Goal: Task Accomplishment & Management: Manage account settings

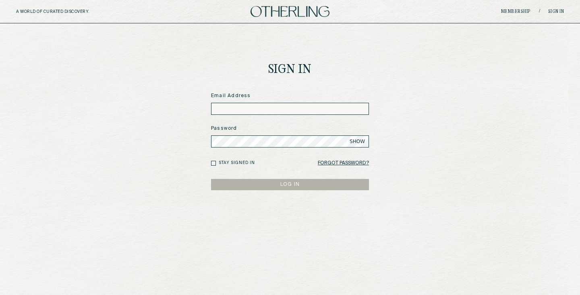
click at [252, 106] on input at bounding box center [290, 109] width 158 height 12
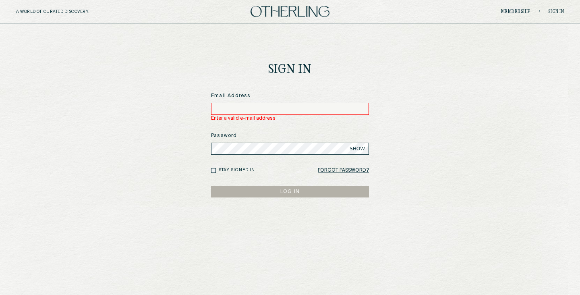
type input "**********"
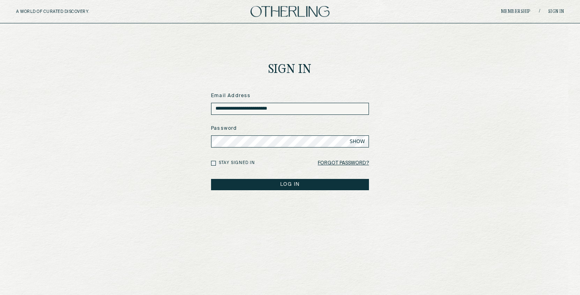
click at [261, 185] on button "LOG IN" at bounding box center [290, 184] width 158 height 11
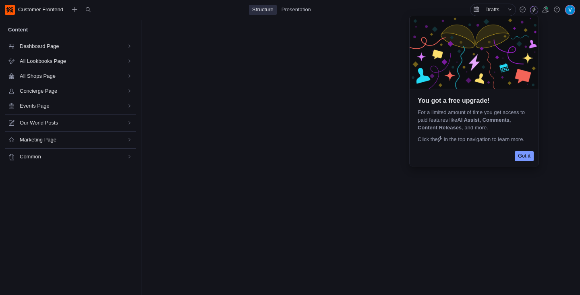
click at [520, 160] on span "Got it" at bounding box center [524, 156] width 12 height 8
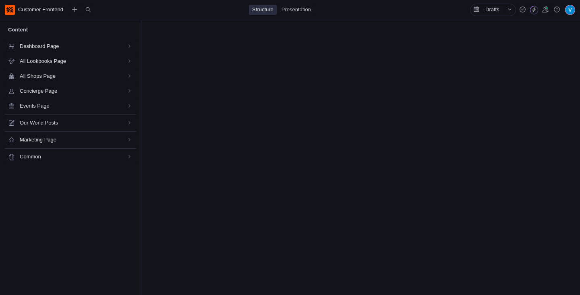
click at [116, 162] on div "Common" at bounding box center [69, 157] width 126 height 10
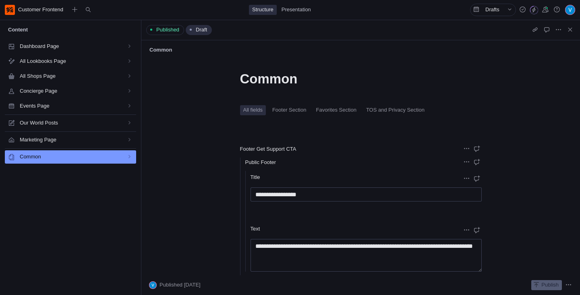
click at [396, 106] on span "TOS and Privacy Section" at bounding box center [395, 110] width 65 height 10
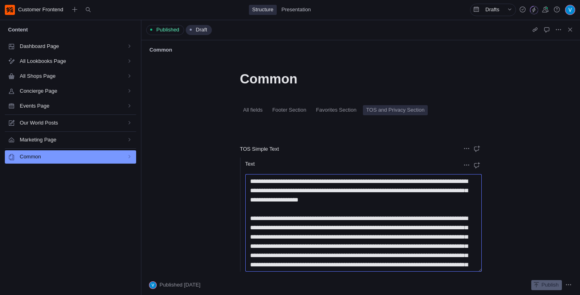
click at [285, 229] on textarea "Text" at bounding box center [363, 222] width 236 height 97
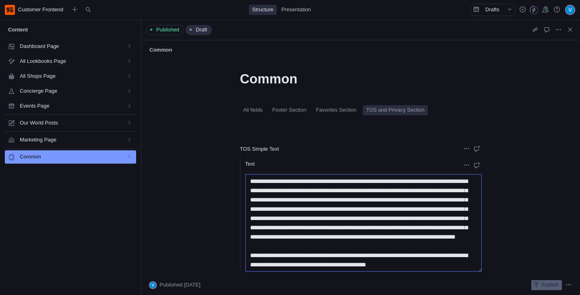
scroll to position [2816, 0]
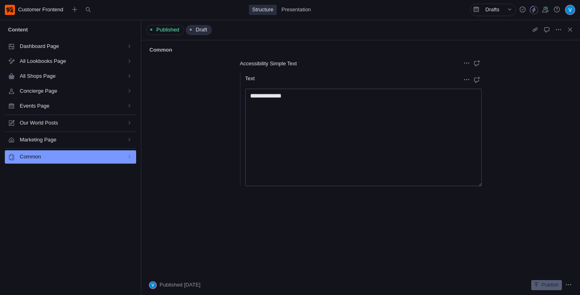
drag, startPoint x: 251, startPoint y: 183, endPoint x: 366, endPoint y: 208, distance: 117.4
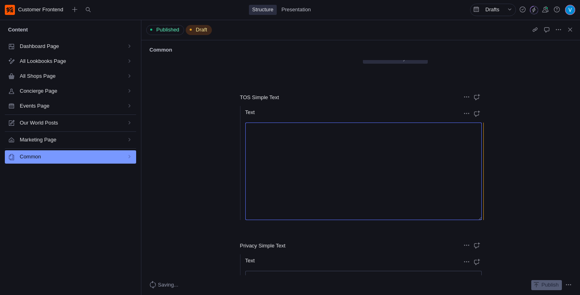
scroll to position [0, 0]
paste textarea "**********"
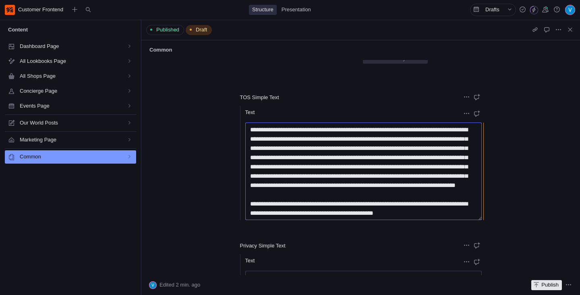
scroll to position [2559, 0]
click at [320, 163] on textarea "Text" at bounding box center [363, 170] width 236 height 97
click at [401, 144] on textarea "Text" at bounding box center [363, 170] width 236 height 97
click at [412, 161] on textarea "Text" at bounding box center [363, 170] width 236 height 97
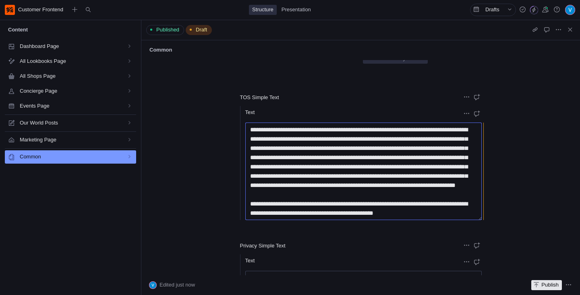
click at [403, 146] on textarea "Text" at bounding box center [363, 170] width 236 height 97
click at [417, 166] on textarea "Text" at bounding box center [363, 170] width 236 height 97
click at [390, 205] on textarea "Text" at bounding box center [363, 170] width 236 height 97
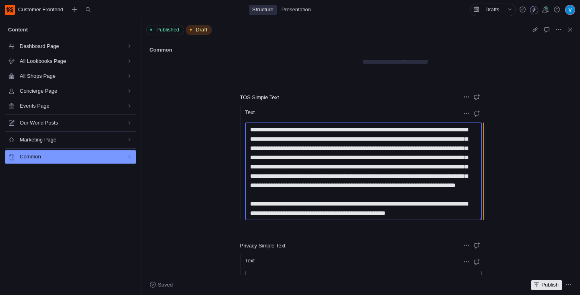
click at [282, 143] on textarea "Text" at bounding box center [363, 170] width 236 height 97
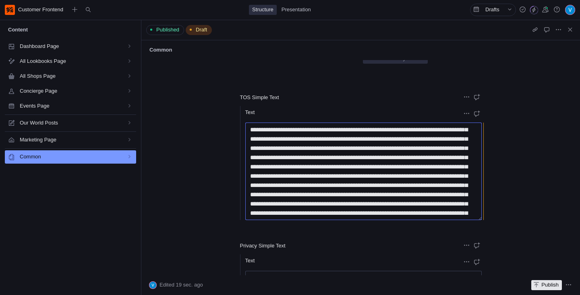
scroll to position [924, 0]
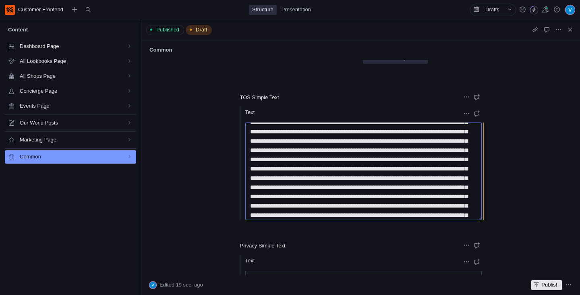
click at [288, 170] on textarea "Text" at bounding box center [363, 170] width 236 height 97
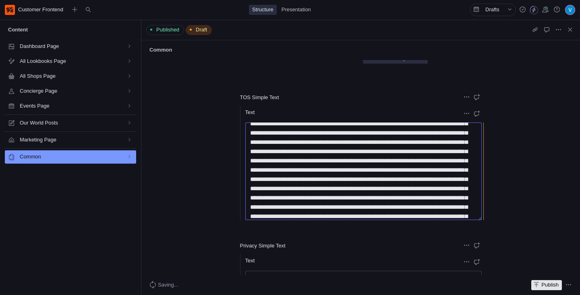
scroll to position [884, 0]
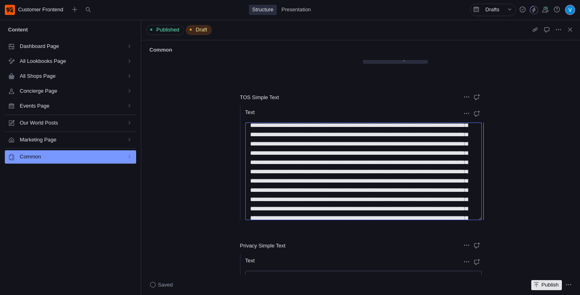
click at [308, 163] on textarea "Text" at bounding box center [363, 170] width 236 height 97
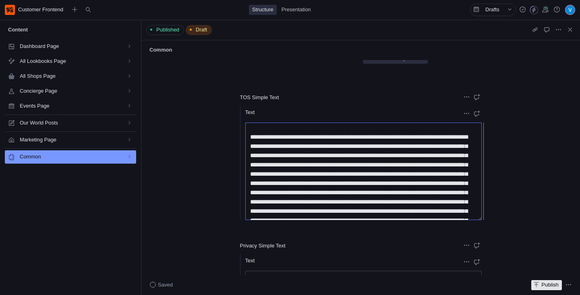
click at [294, 165] on textarea "Text" at bounding box center [363, 170] width 236 height 97
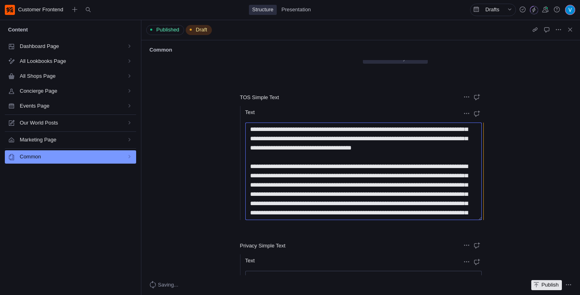
scroll to position [793, 0]
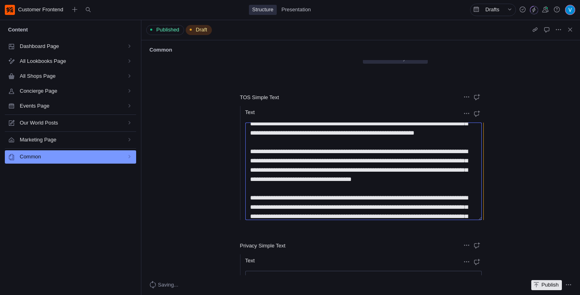
click at [328, 161] on textarea "Text" at bounding box center [363, 170] width 236 height 97
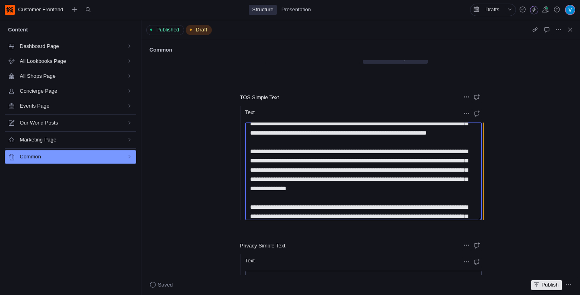
scroll to position [705, 0]
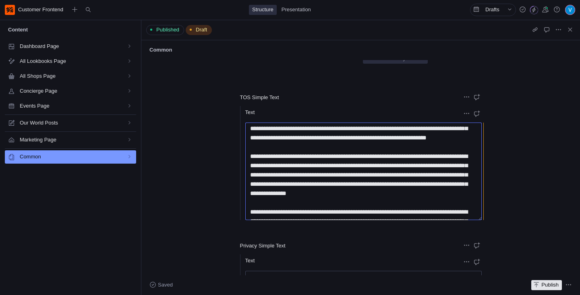
click at [251, 174] on textarea "Text" at bounding box center [363, 170] width 236 height 97
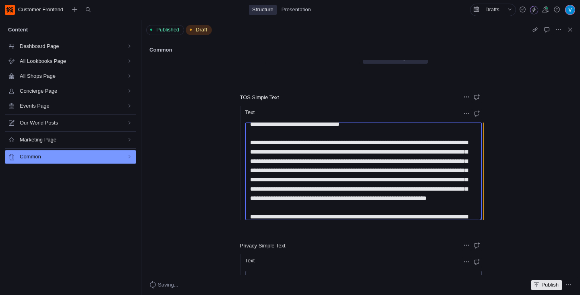
scroll to position [653, 0]
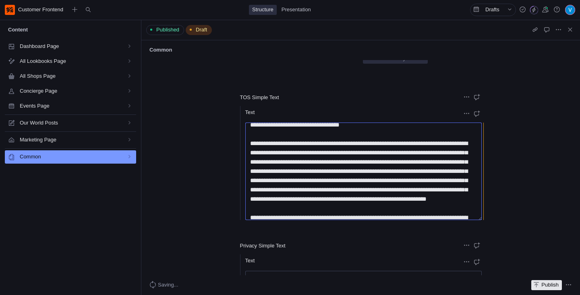
click at [249, 186] on textarea "Text" at bounding box center [363, 170] width 236 height 97
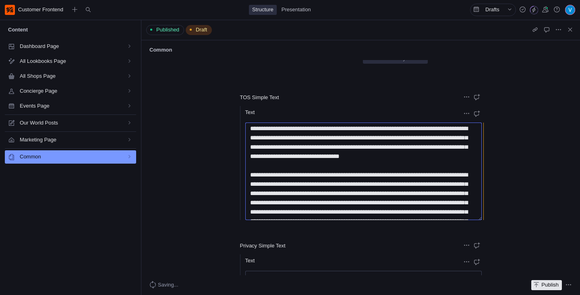
scroll to position [628, 0]
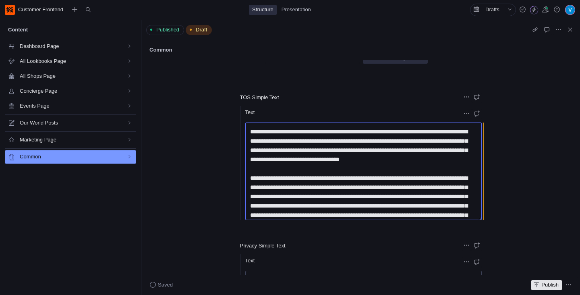
click at [252, 168] on textarea "Text" at bounding box center [363, 170] width 236 height 97
click at [250, 170] on textarea "Text" at bounding box center [363, 170] width 236 height 97
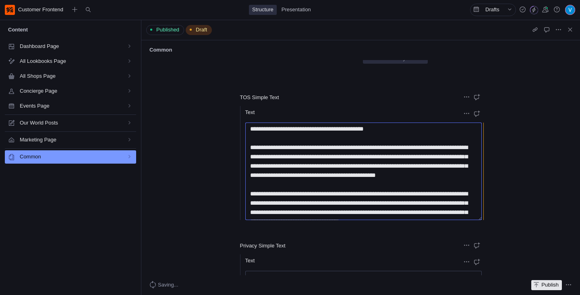
scroll to position [567, 0]
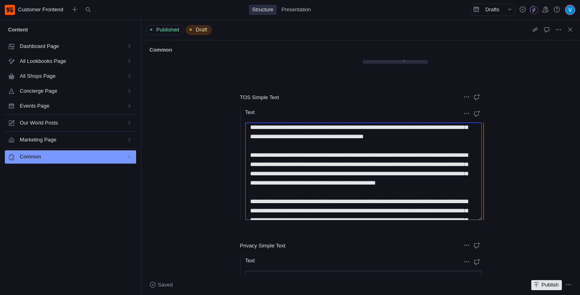
click at [250, 160] on textarea "Text" at bounding box center [363, 170] width 236 height 97
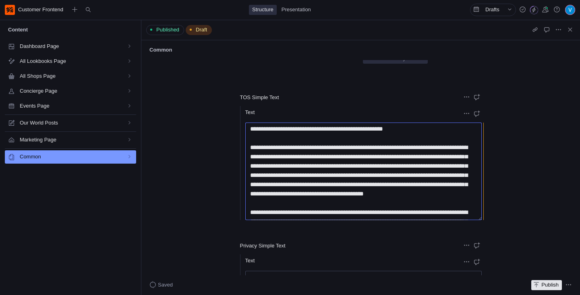
scroll to position [495, 0]
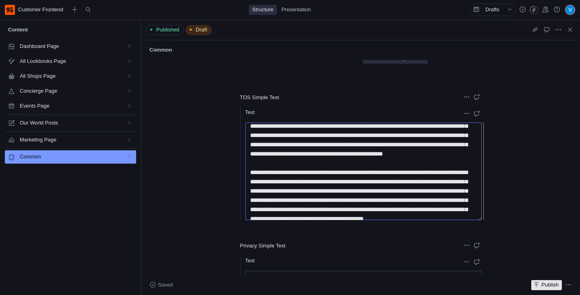
click at [250, 162] on textarea "Text" at bounding box center [363, 170] width 236 height 97
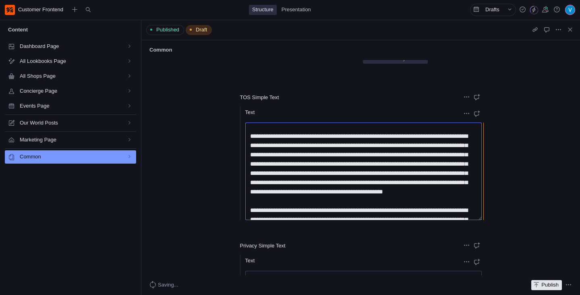
scroll to position [457, 0]
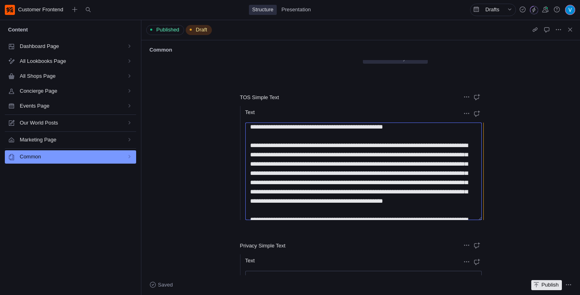
click at [250, 144] on textarea "Text" at bounding box center [363, 170] width 236 height 97
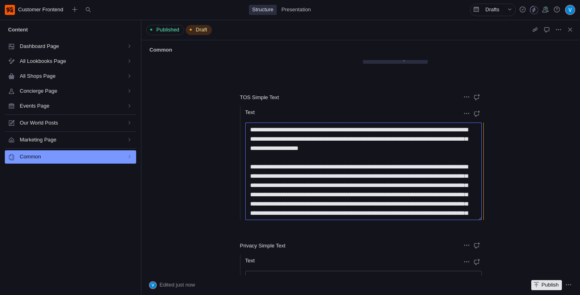
scroll to position [3, 0]
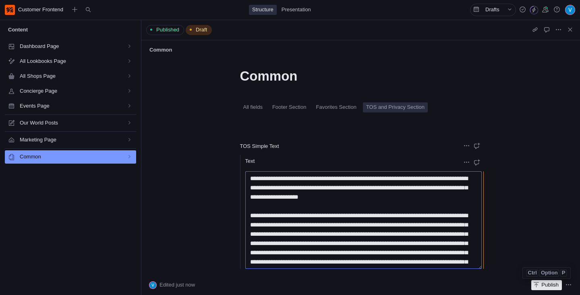
type textarea "**********"
click at [541, 283] on span "Publish" at bounding box center [549, 285] width 17 height 8
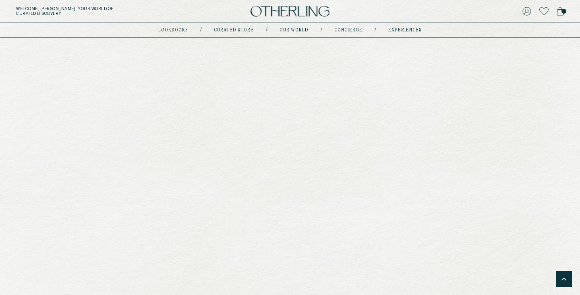
scroll to position [2585, 0]
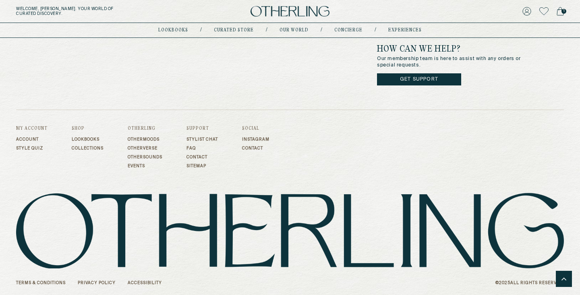
click at [54, 280] on link "Terms & Conditions" at bounding box center [41, 282] width 50 height 5
